Goal: Transaction & Acquisition: Purchase product/service

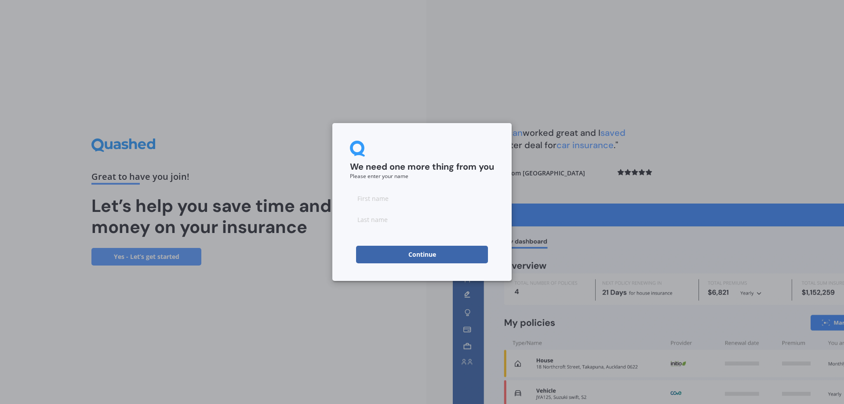
click at [404, 202] on input at bounding box center [422, 199] width 144 height 18
type input "[PERSON_NAME]"
click at [389, 224] on input at bounding box center [422, 220] width 144 height 18
type input "Colhoun"
click at [392, 256] on button "Continue" at bounding box center [422, 255] width 132 height 18
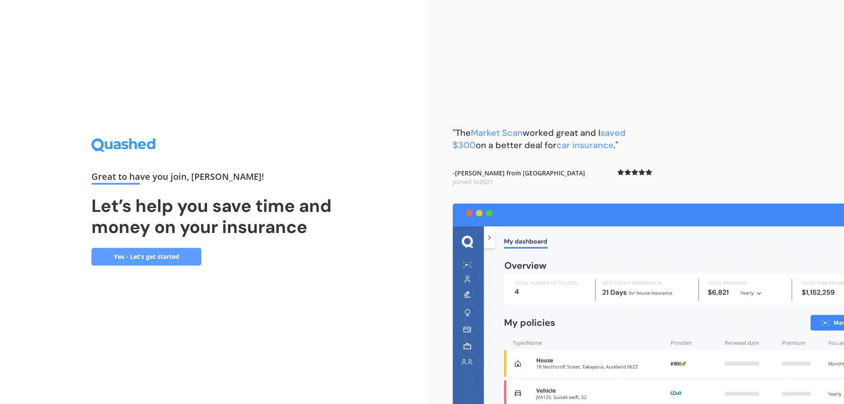
click at [138, 256] on link "Yes - Let’s get started" at bounding box center [146, 257] width 110 height 18
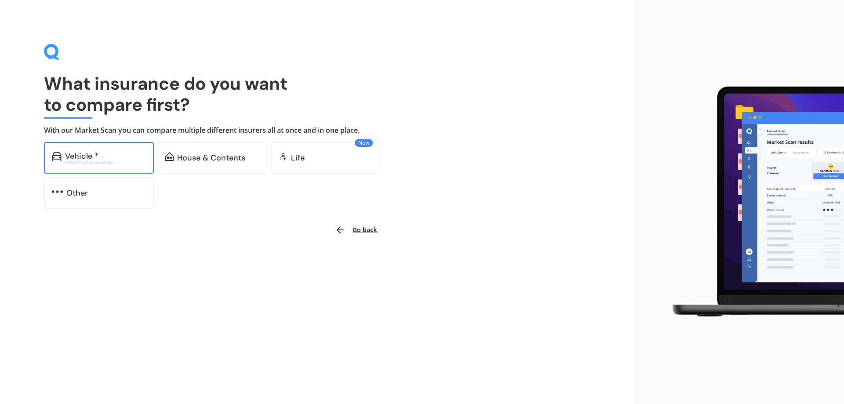
click at [64, 156] on div "Vehicle * Excludes commercial vehicles" at bounding box center [99, 158] width 110 height 32
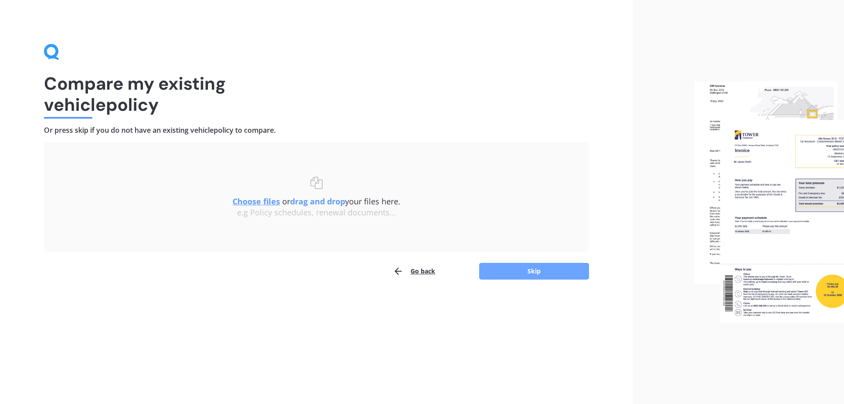
click at [530, 273] on button "Skip" at bounding box center [534, 271] width 110 height 17
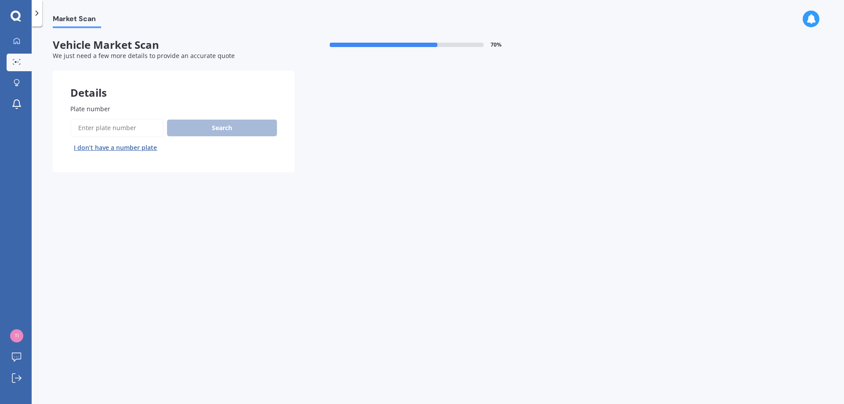
click at [109, 131] on input "Plate number" at bounding box center [116, 128] width 93 height 18
type input "GKF152"
click at [179, 132] on button "Search" at bounding box center [222, 128] width 110 height 17
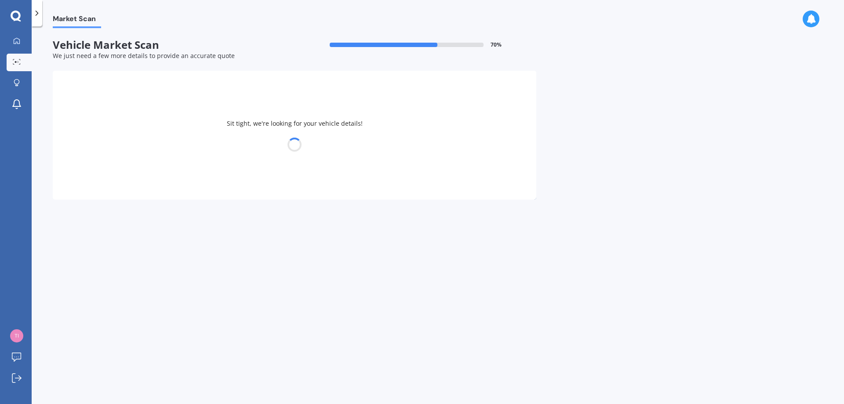
select select "TOYOTA"
select select "HILUX"
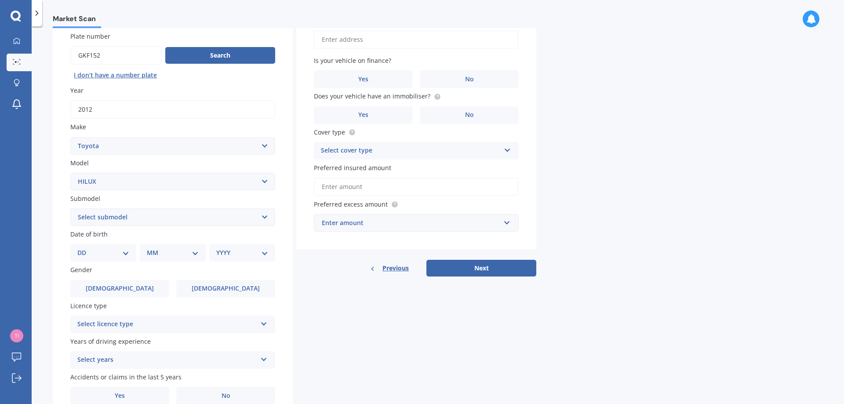
scroll to position [88, 0]
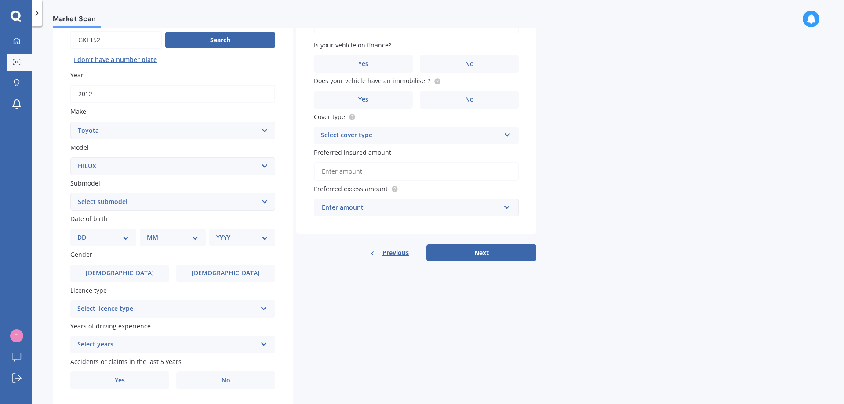
click at [267, 308] on icon at bounding box center [263, 307] width 7 height 6
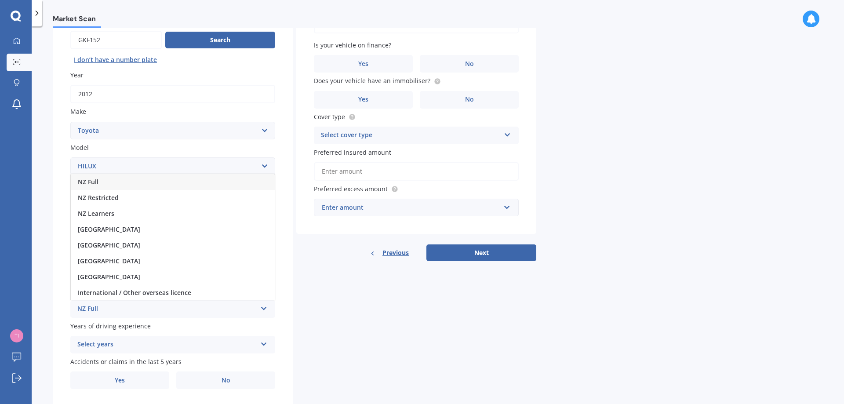
click at [91, 181] on span "NZ Full" at bounding box center [88, 182] width 21 height 8
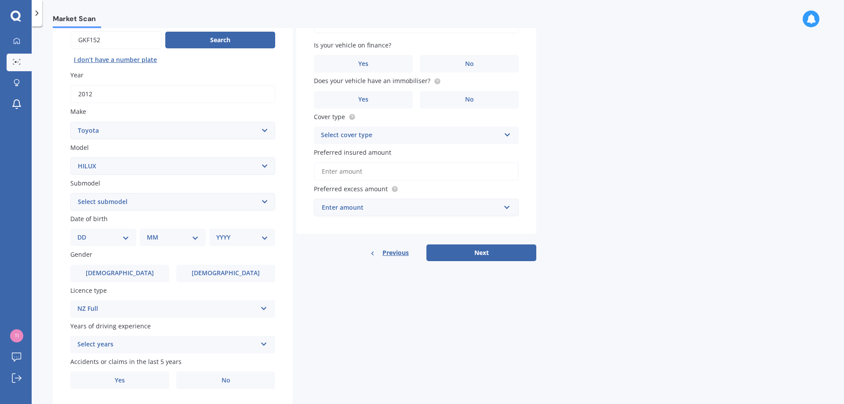
click at [215, 345] on div "Select years" at bounding box center [166, 344] width 179 height 11
click at [322, 352] on div "Details Plate number Search I don’t have a number plate Year [DATE] Make Select…" at bounding box center [295, 195] width 484 height 424
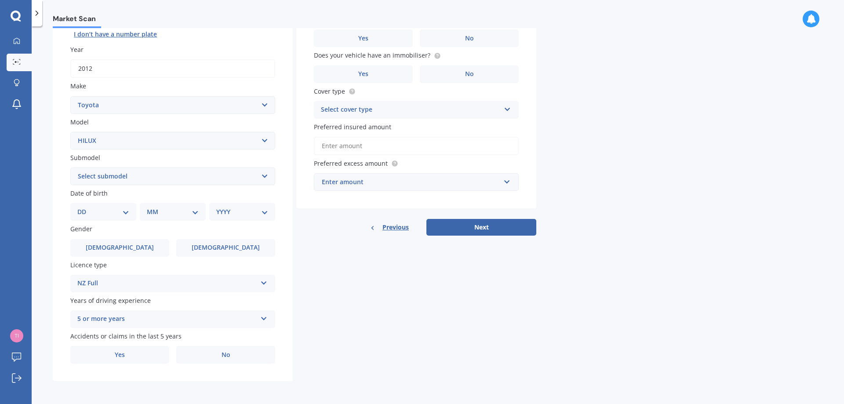
scroll to position [69, 0]
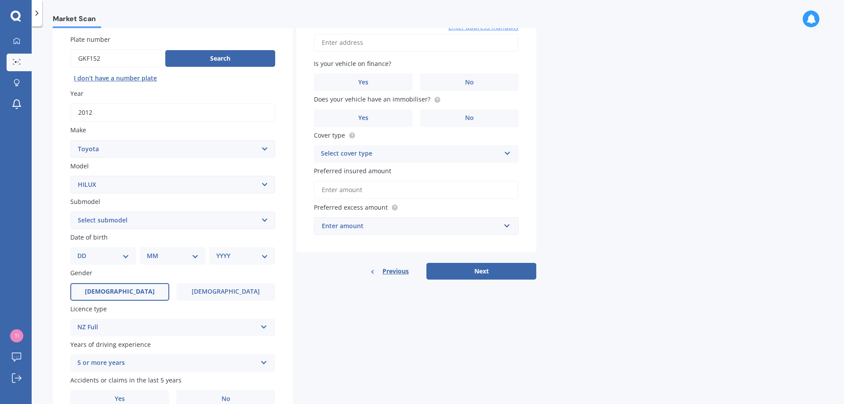
click at [124, 294] on span "[DEMOGRAPHIC_DATA]" at bounding box center [120, 291] width 70 height 7
click at [0, 0] on input "[DEMOGRAPHIC_DATA]" at bounding box center [0, 0] width 0 height 0
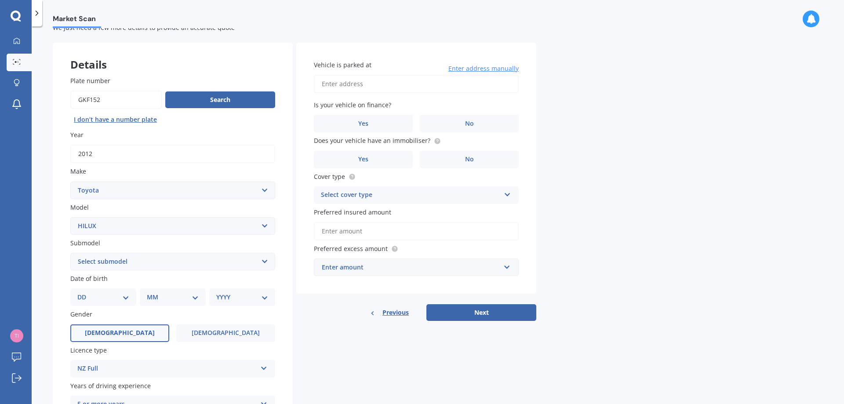
scroll to position [26, 0]
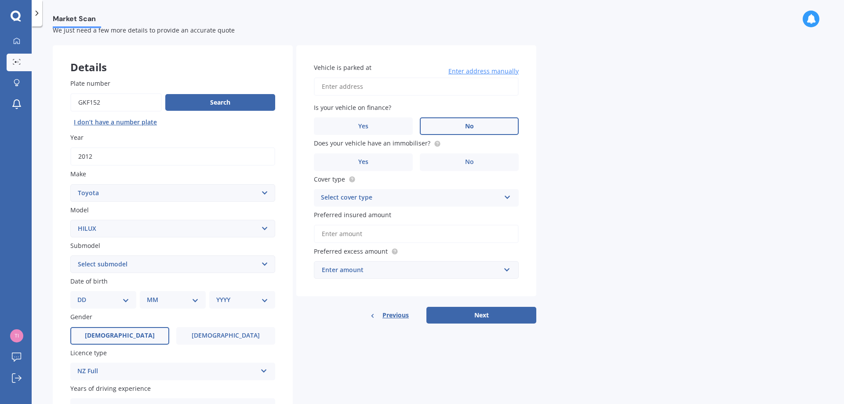
click at [459, 127] on label "No" at bounding box center [469, 126] width 99 height 18
click at [0, 0] on input "No" at bounding box center [0, 0] width 0 height 0
click at [453, 158] on label "No" at bounding box center [469, 162] width 99 height 18
click at [0, 0] on input "No" at bounding box center [0, 0] width 0 height 0
click at [510, 197] on icon at bounding box center [507, 196] width 7 height 6
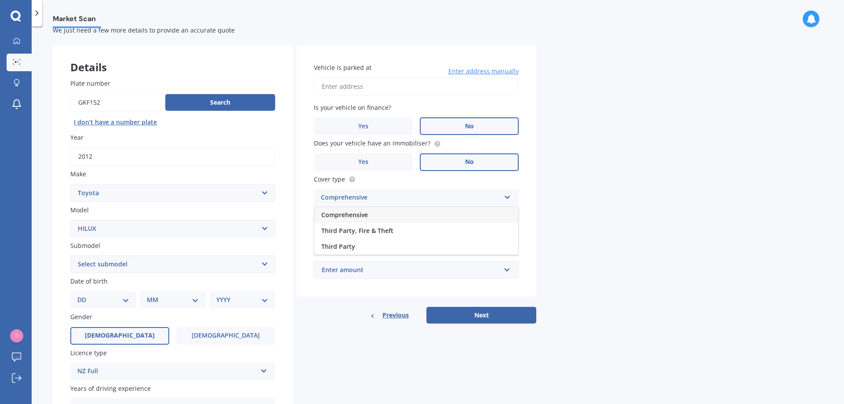
click at [368, 219] on div "Comprehensive" at bounding box center [416, 215] width 204 height 16
click at [360, 233] on input "Preferred insured amount" at bounding box center [416, 234] width 205 height 18
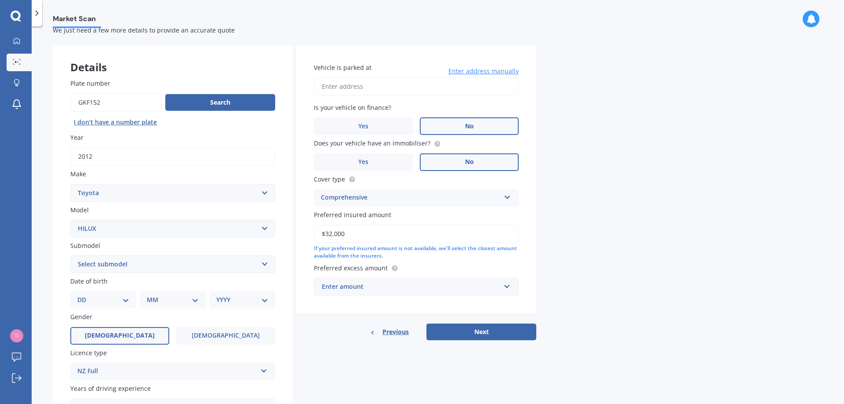
type input "$32,000"
click at [513, 291] on div "Enter amount $100 $400 $500 $750 $1,000 $1,500 $2,000" at bounding box center [416, 287] width 205 height 18
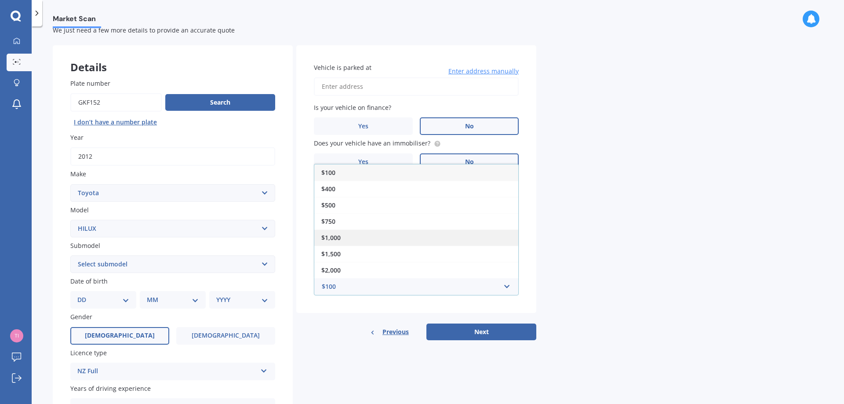
click at [357, 240] on div "$1,000" at bounding box center [416, 238] width 204 height 16
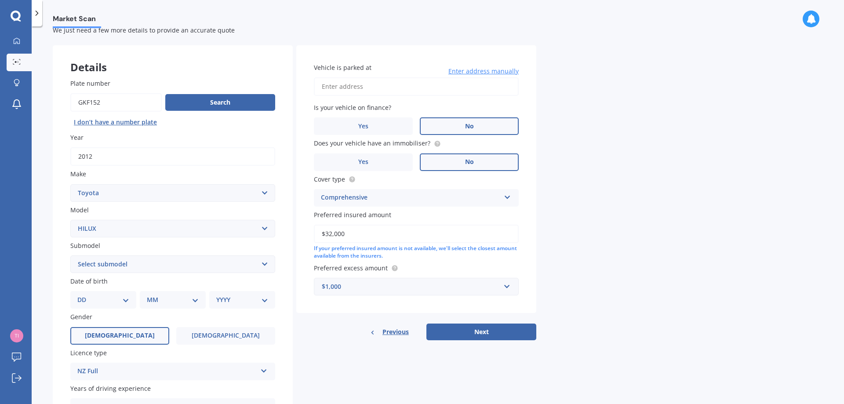
click at [104, 299] on select "DD 01 02 03 04 05 06 07 08 09 10 11 12 13 14 15 16 17 18 19 20 21 22 23 24 25 2…" at bounding box center [103, 300] width 52 height 10
select select "10"
click at [84, 295] on select "DD 01 02 03 04 05 06 07 08 09 10 11 12 13 14 15 16 17 18 19 20 21 22 23 24 25 2…" at bounding box center [103, 300] width 52 height 10
click at [164, 301] on select "MM 01 02 03 04 05 06 07 08 09 10 11 12" at bounding box center [174, 300] width 48 height 10
select select "05"
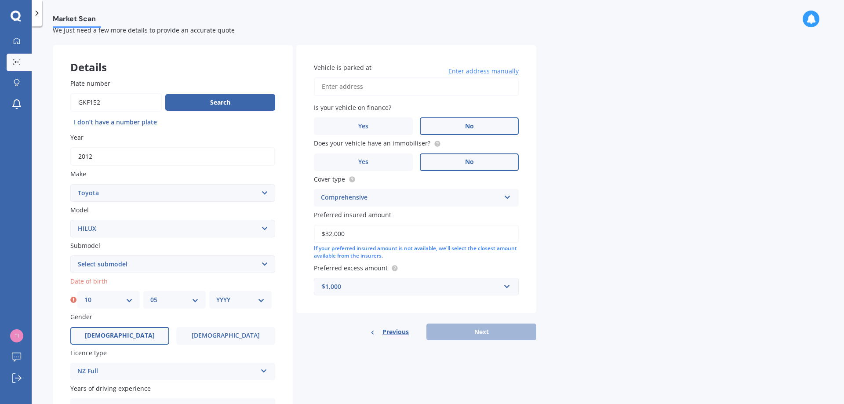
click at [150, 295] on select "MM 01 02 03 04 05 06 07 08 09 10 11 12" at bounding box center [174, 300] width 48 height 10
click at [238, 305] on div "YYYY 2025 2024 2023 2022 2021 2020 2019 2018 2017 2016 2015 2014 2013 2012 2011…" at bounding box center [240, 300] width 62 height 18
click at [262, 303] on select "YYYY 2025 2024 2023 2022 2021 2020 2019 2018 2017 2016 2015 2014 2013 2012 2011…" at bounding box center [240, 300] width 48 height 10
select select "2007"
click at [216, 295] on select "YYYY 2025 2024 2023 2022 2021 2020 2019 2018 2017 2016 2015 2014 2013 2012 2011…" at bounding box center [240, 300] width 48 height 10
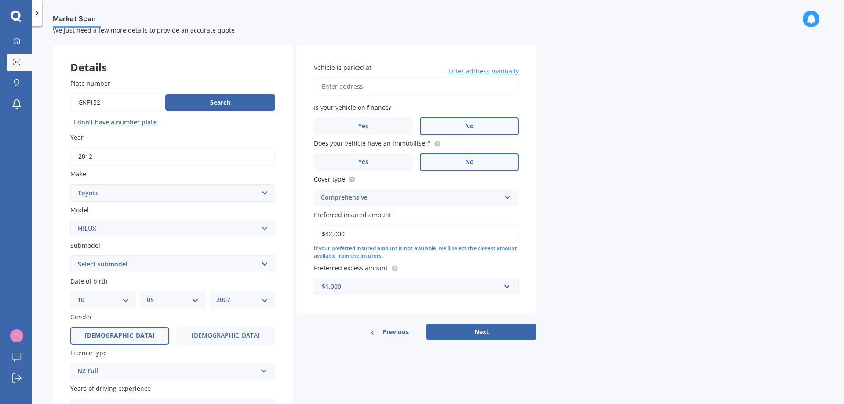
click at [208, 262] on select "Select submodel (All other) Diesel Diesel 4WD Petrol 4WD SR TD DC 2.8D/6AT/UT S…" at bounding box center [172, 264] width 205 height 18
select select "DIESEL 4WD"
click at [70, 255] on select "Select submodel (All other) Diesel Diesel 4WD Petrol 4WD SR TD DC 2.8D/6AT/UT S…" at bounding box center [172, 264] width 205 height 18
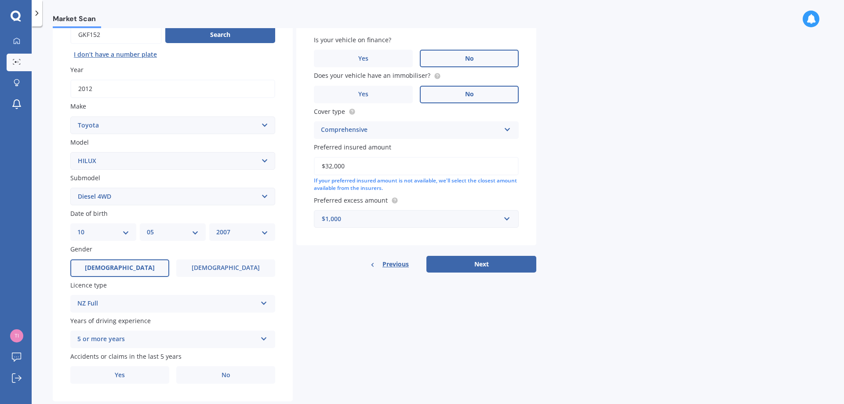
scroll to position [113, 0]
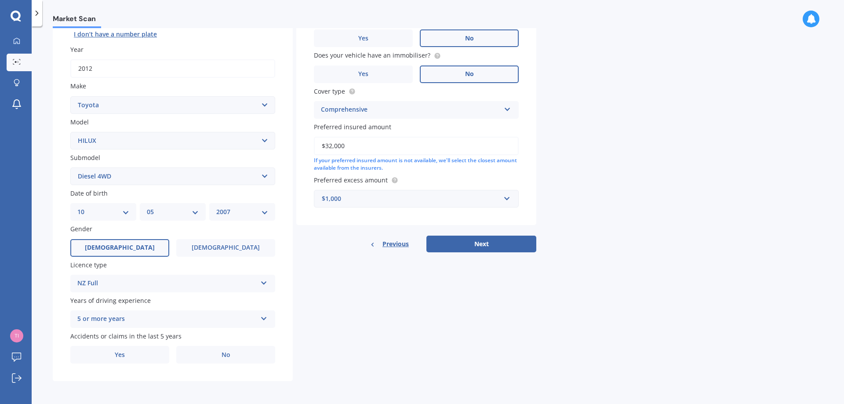
click at [202, 316] on div "5 or more years" at bounding box center [166, 319] width 179 height 11
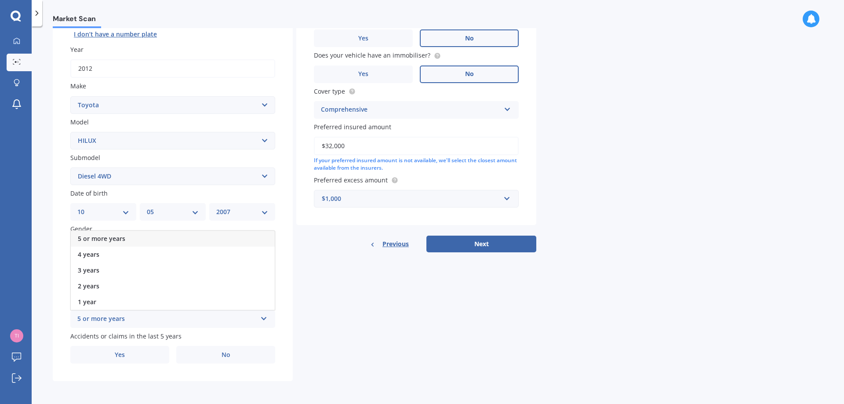
click at [177, 321] on div "5 or more years" at bounding box center [166, 319] width 179 height 11
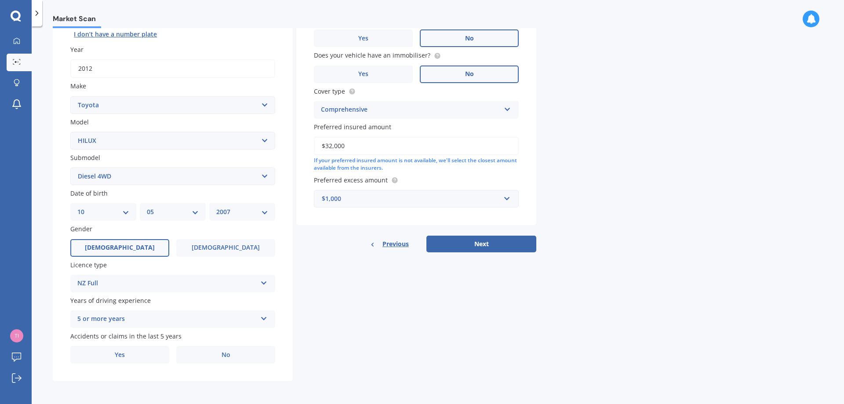
click at [252, 319] on div "5 or more years" at bounding box center [166, 319] width 179 height 11
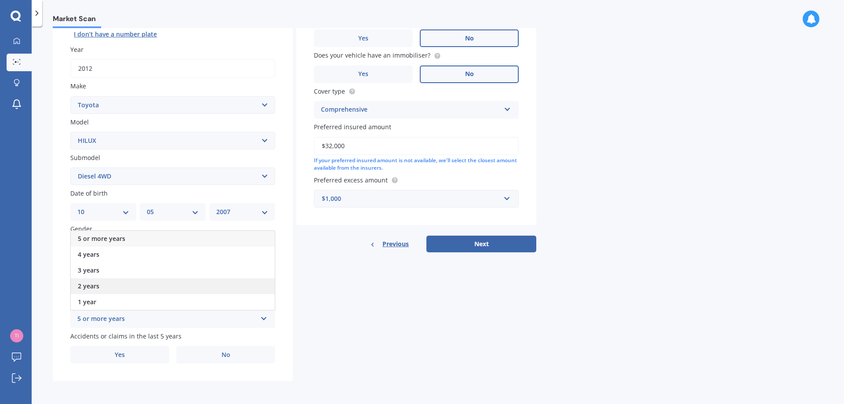
click at [155, 292] on div "2 years" at bounding box center [173, 286] width 204 height 16
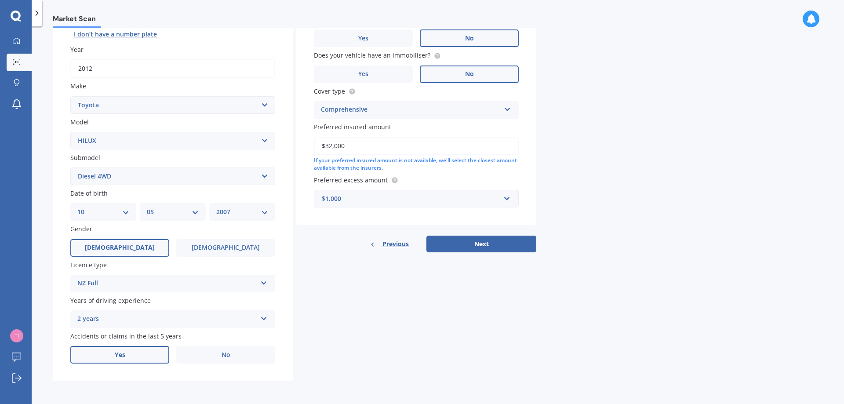
click at [118, 354] on span "Yes" at bounding box center [120, 354] width 11 height 7
click at [0, 0] on input "Yes" at bounding box center [0, 0] width 0 height 0
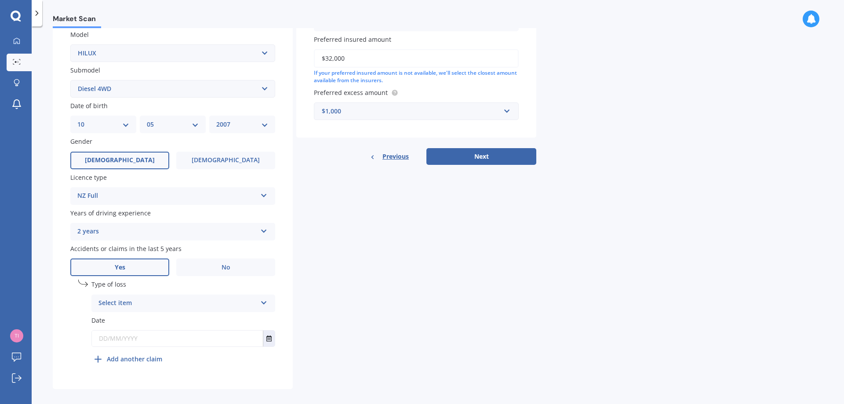
scroll to position [201, 0]
click at [263, 300] on icon at bounding box center [263, 301] width 7 height 6
click at [138, 337] on span "Not at fault accident" at bounding box center [130, 336] width 62 height 8
click at [141, 335] on input "text" at bounding box center [177, 338] width 171 height 16
click at [268, 342] on button "Select date" at bounding box center [269, 338] width 12 height 16
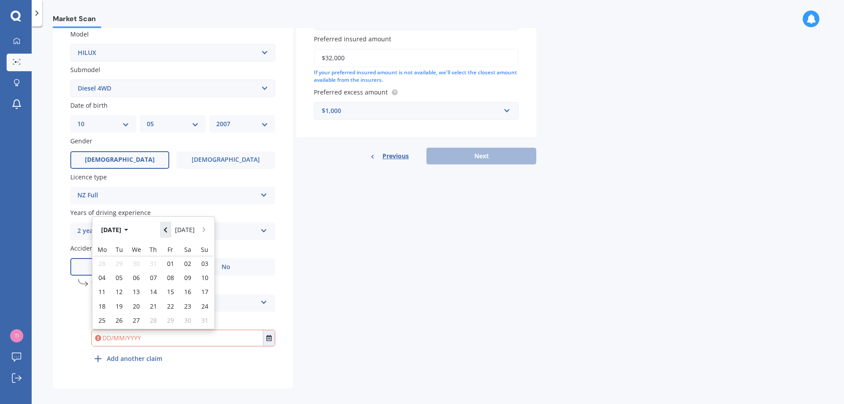
click at [167, 232] on icon "Navigate back" at bounding box center [165, 229] width 3 height 5
click at [206, 229] on icon "Navigate forward" at bounding box center [204, 227] width 4 height 6
click at [155, 292] on span "17" at bounding box center [153, 292] width 7 height 8
type input "[DATE]"
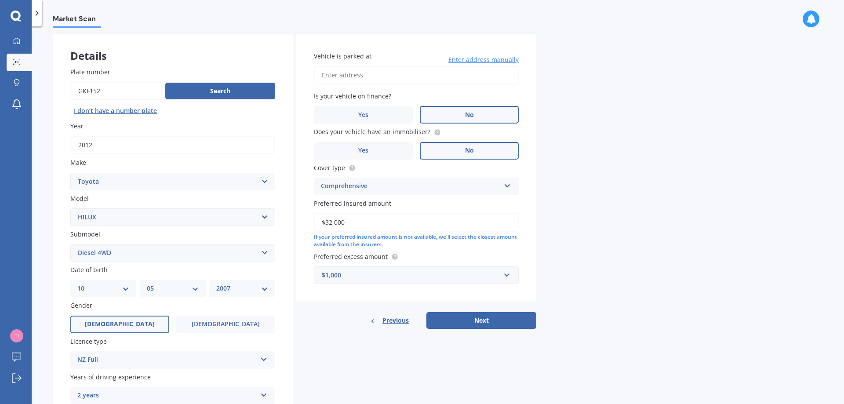
scroll to position [26, 0]
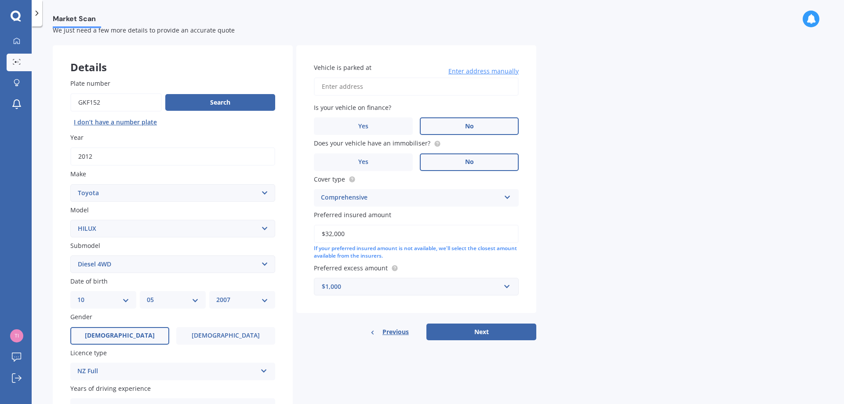
click at [330, 90] on input "Vehicle is parked at" at bounding box center [416, 86] width 205 height 18
type input "[STREET_ADDRESS][PERSON_NAME][PERSON_NAME]"
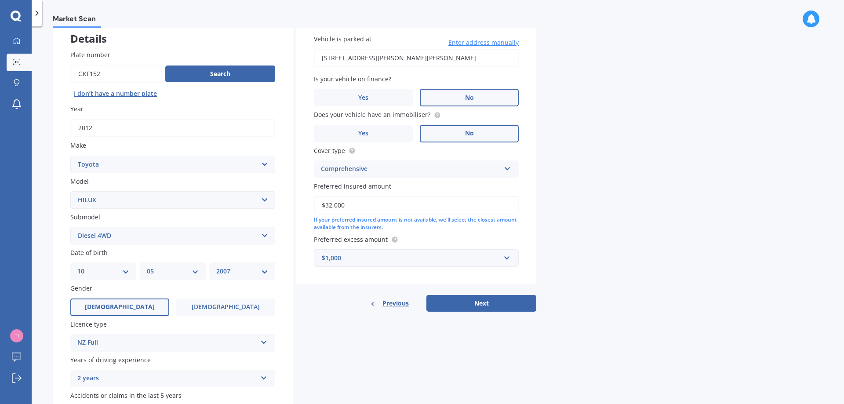
scroll to position [69, 0]
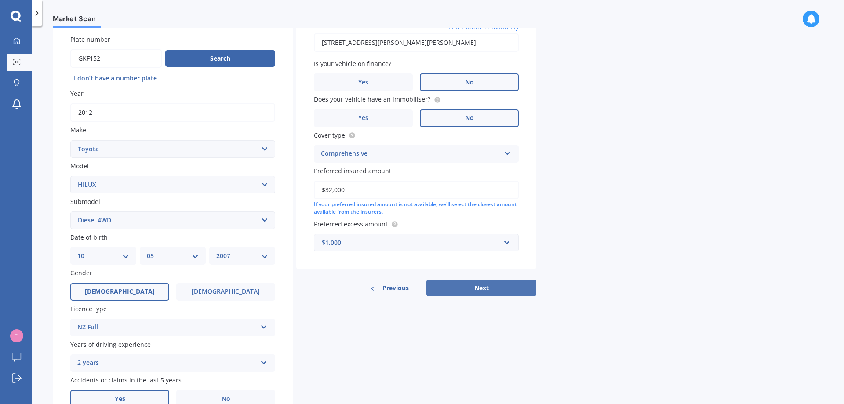
click at [440, 288] on button "Next" at bounding box center [482, 288] width 110 height 17
select select "10"
select select "05"
select select "2007"
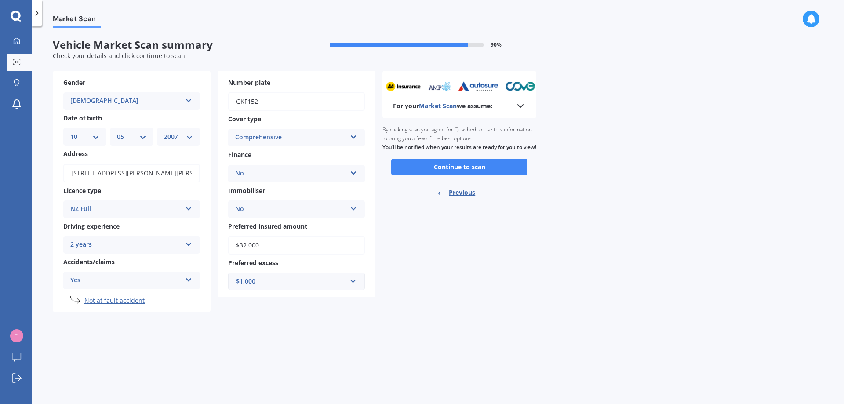
scroll to position [0, 0]
click at [520, 103] on icon at bounding box center [520, 106] width 11 height 11
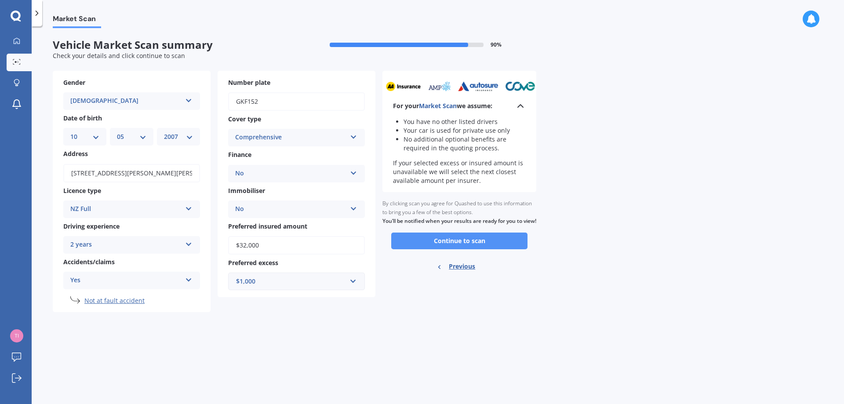
click at [464, 246] on button "Continue to scan" at bounding box center [459, 241] width 136 height 17
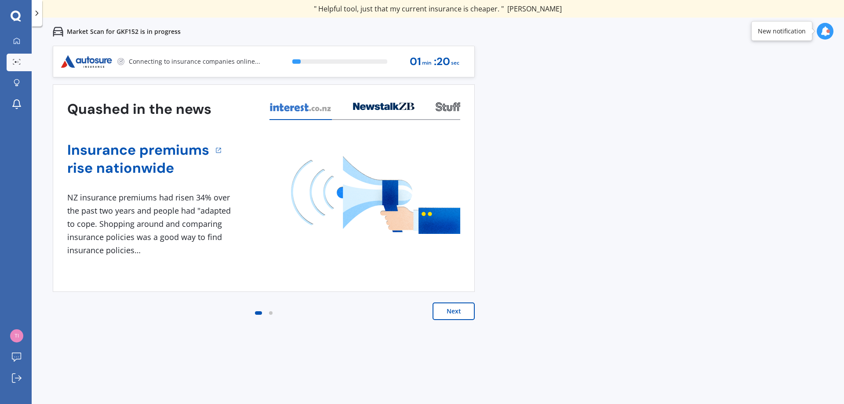
click at [455, 309] on button "Next" at bounding box center [454, 312] width 42 height 18
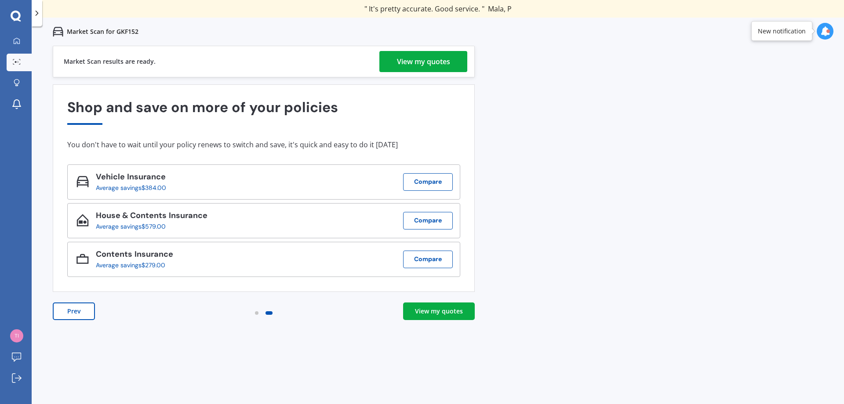
click at [422, 56] on div "View my quotes" at bounding box center [423, 61] width 53 height 21
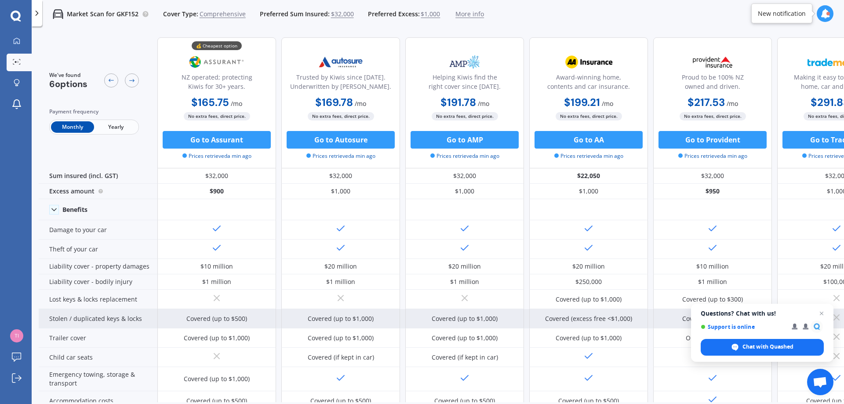
click at [823, 312] on span "Open chat" at bounding box center [822, 313] width 11 height 11
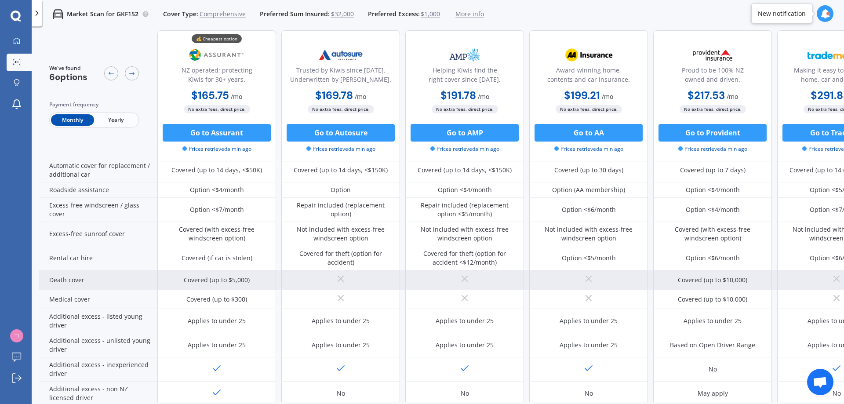
scroll to position [361, 0]
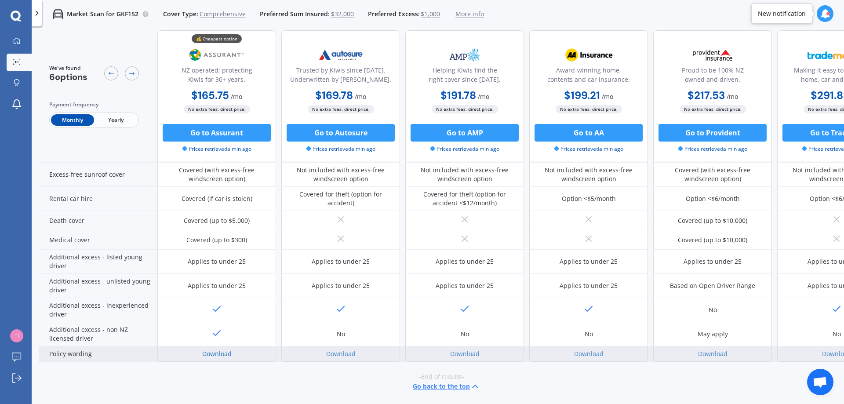
click at [209, 350] on link "Download" at bounding box center [216, 354] width 29 height 8
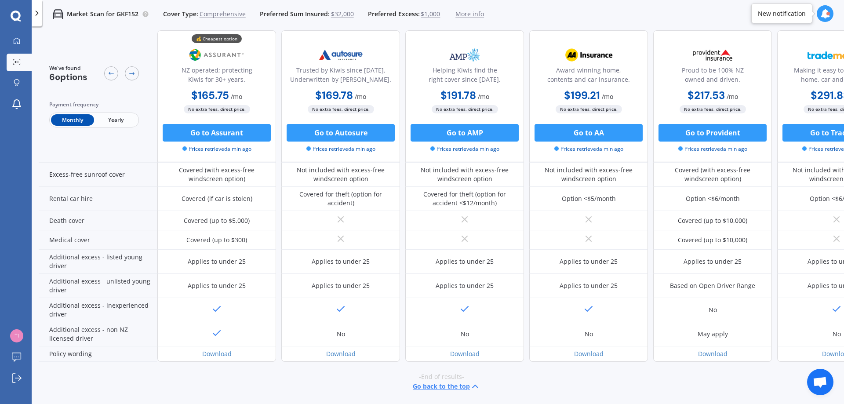
click at [132, 121] on span "Yearly" at bounding box center [115, 119] width 43 height 11
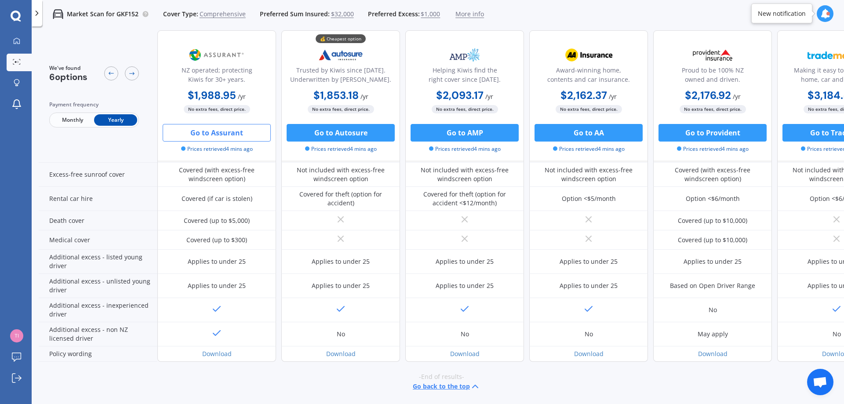
click at [218, 133] on button "Go to Assurant" at bounding box center [217, 133] width 108 height 18
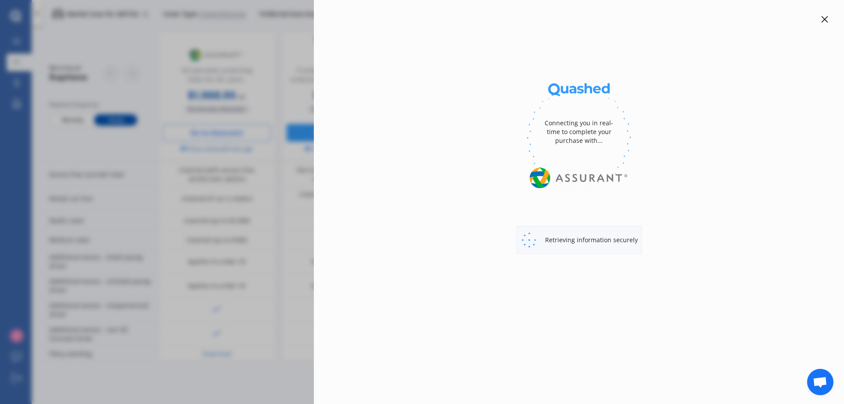
select select "Yearly"
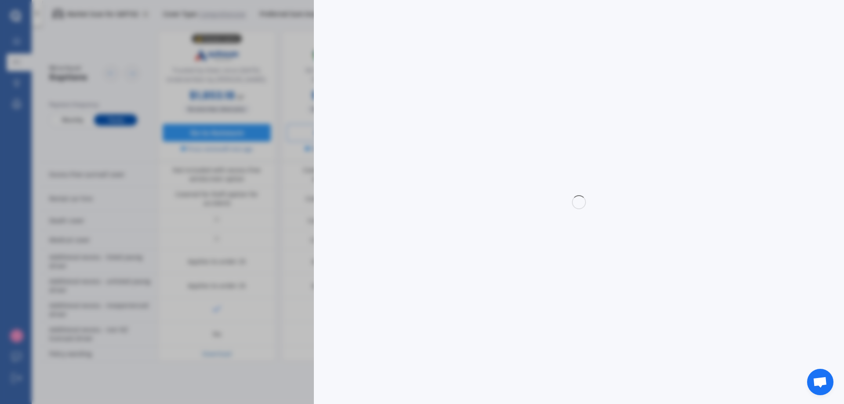
select select "full"
select select "500.00"
select select "Hawkes Bay"
select select "TOYOTA"
select select "HILUX"
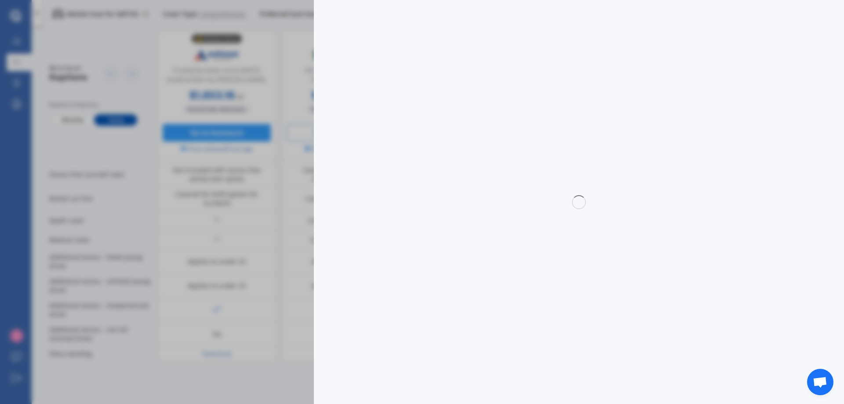
select select "DIESEL 4WD"
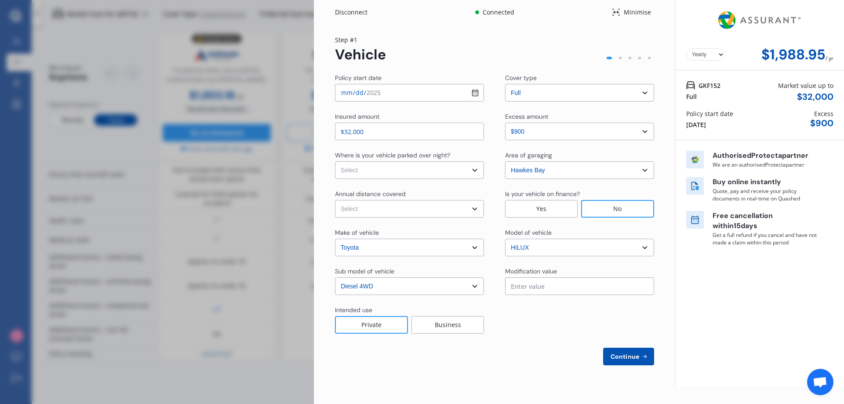
click at [722, 55] on select "Yearly Monthly" at bounding box center [705, 54] width 39 height 12
click at [742, 44] on div "Yearly Monthly $1,988.95 / yr" at bounding box center [760, 35] width 168 height 70
click at [617, 12] on icon at bounding box center [616, 12] width 7 height 7
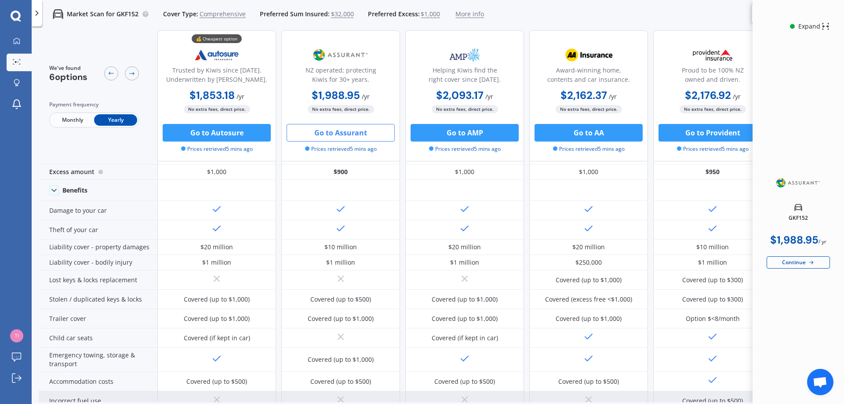
scroll to position [0, 0]
